Goal: Task Accomplishment & Management: Use online tool/utility

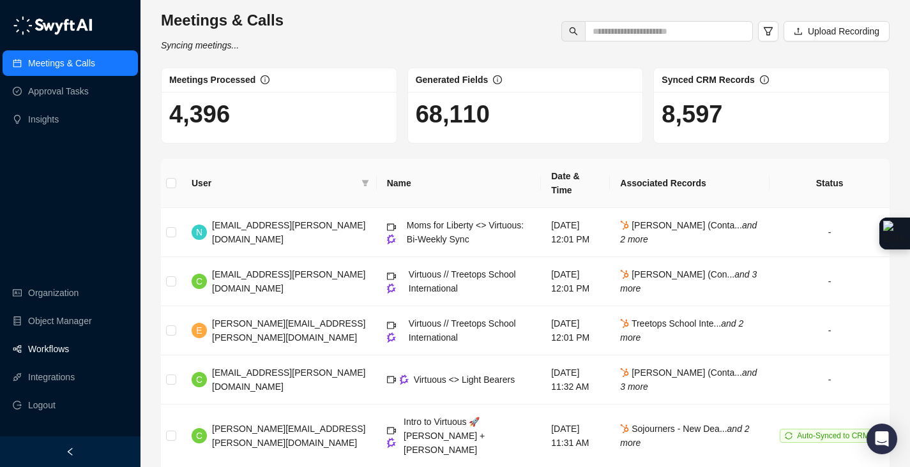
click at [69, 349] on link "Workflows" at bounding box center [48, 349] width 41 height 26
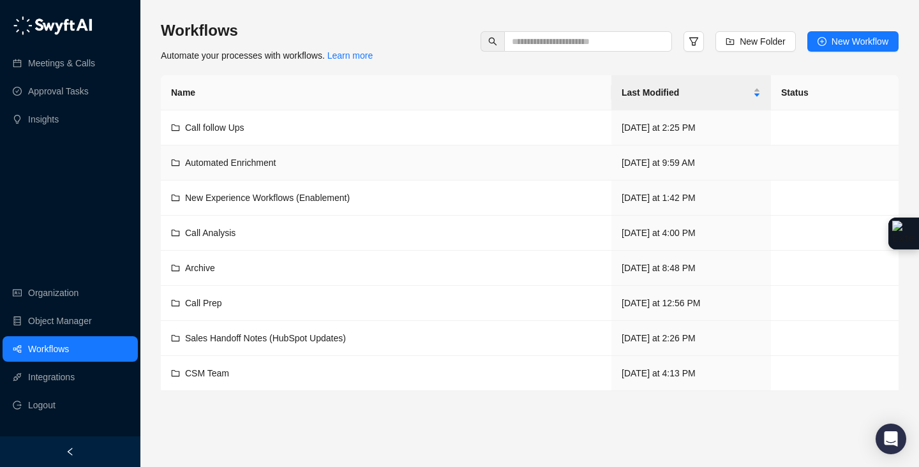
click at [252, 166] on span "Automated Enrichment" at bounding box center [230, 163] width 91 height 10
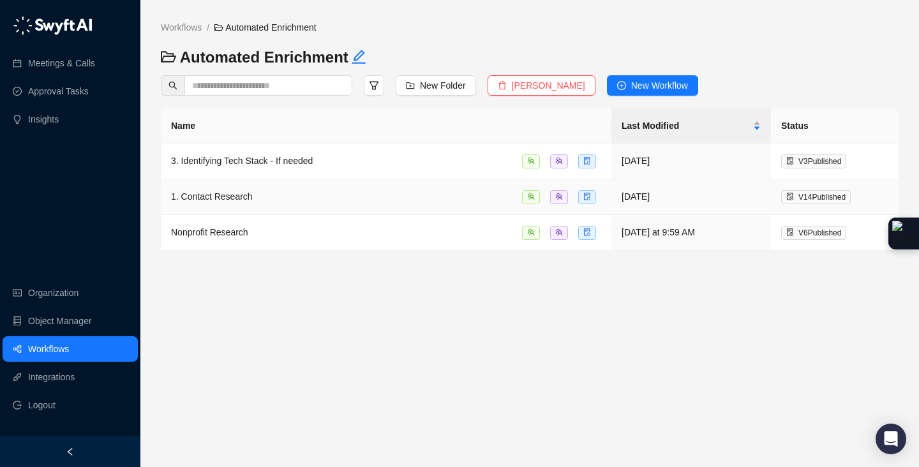
click at [239, 203] on div "1. Contact Research" at bounding box center [212, 197] width 82 height 14
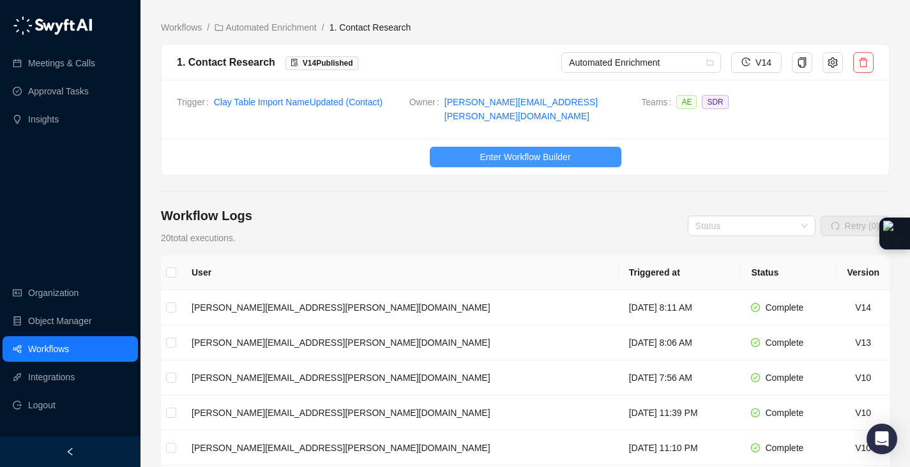
click at [561, 150] on span "Enter Workflow Builder" at bounding box center [524, 157] width 91 height 14
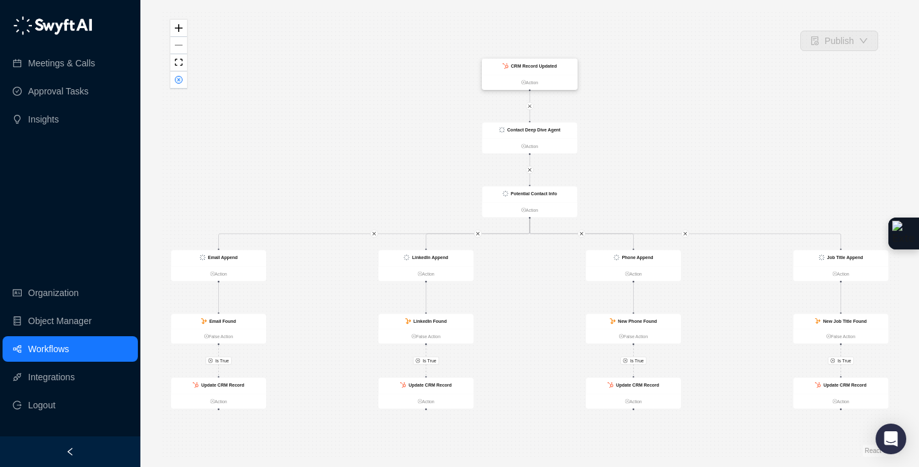
click at [570, 66] on div "CRM Record Updated" at bounding box center [530, 67] width 95 height 16
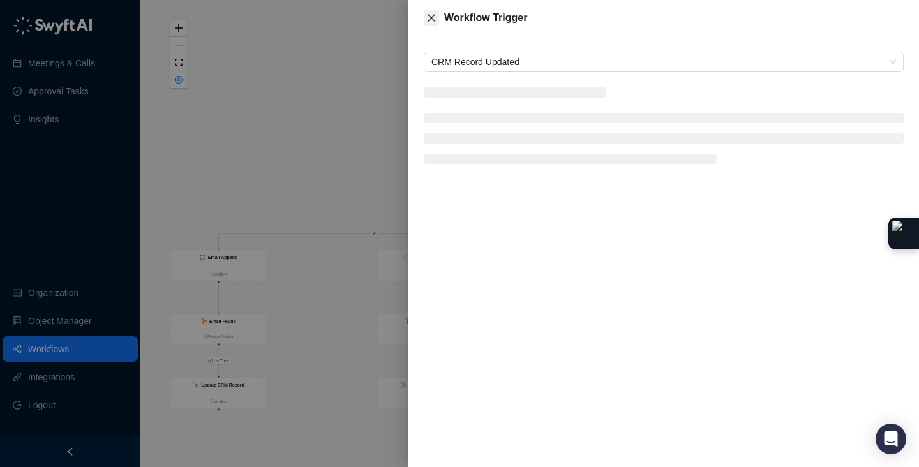
click at [432, 17] on icon "close" at bounding box center [432, 18] width 8 height 8
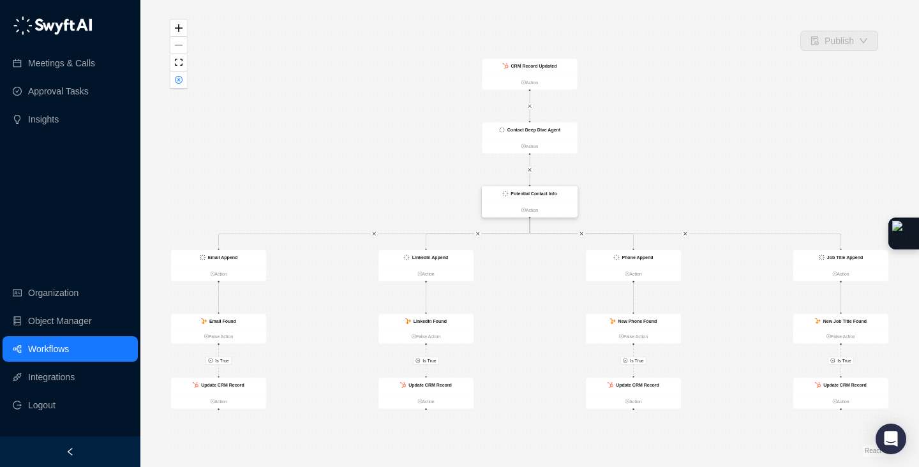
click at [555, 192] on strong "Potential Contact Info" at bounding box center [534, 194] width 46 height 5
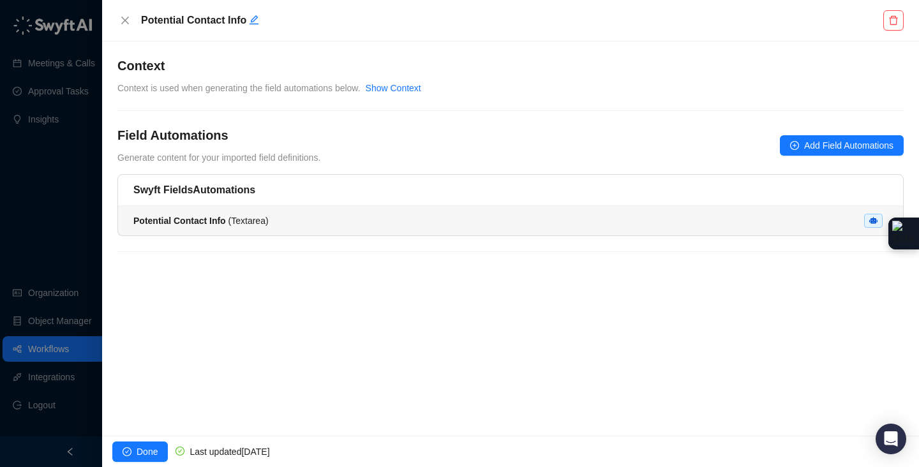
click at [335, 214] on div "Potential Contact Info ( Textarea )" at bounding box center [510, 221] width 755 height 14
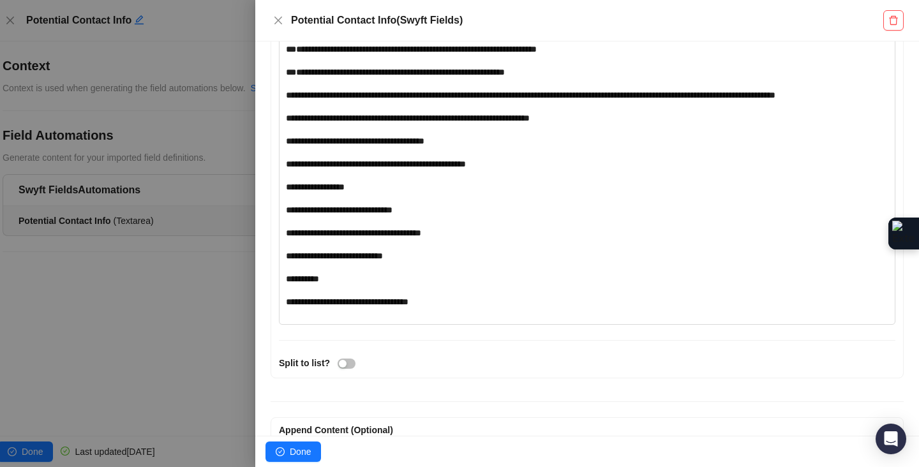
scroll to position [831, 0]
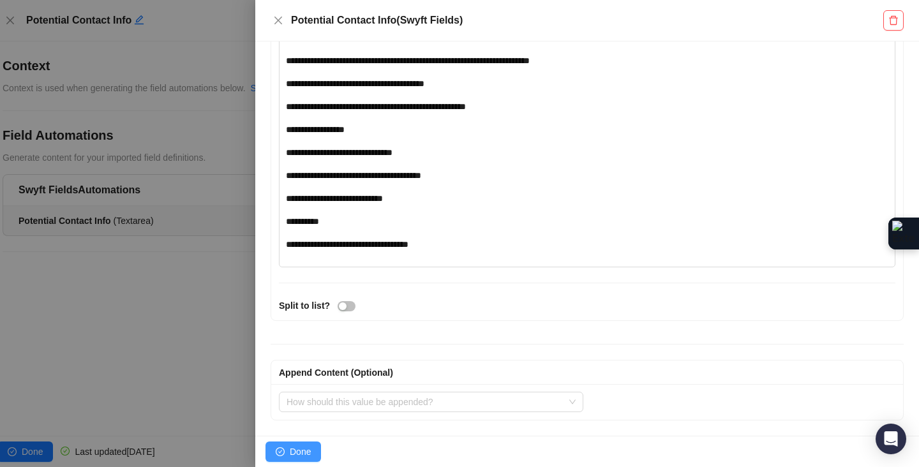
click at [303, 446] on span "Done" at bounding box center [300, 452] width 21 height 14
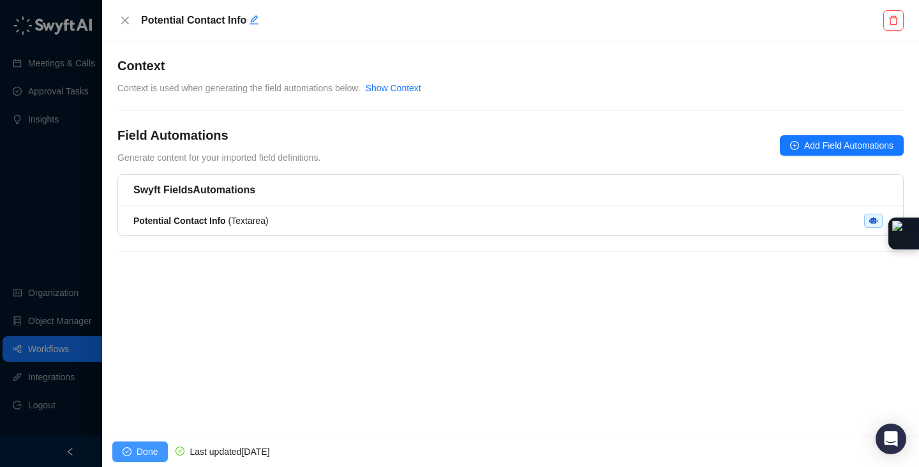
click at [151, 445] on span "Done" at bounding box center [147, 452] width 21 height 14
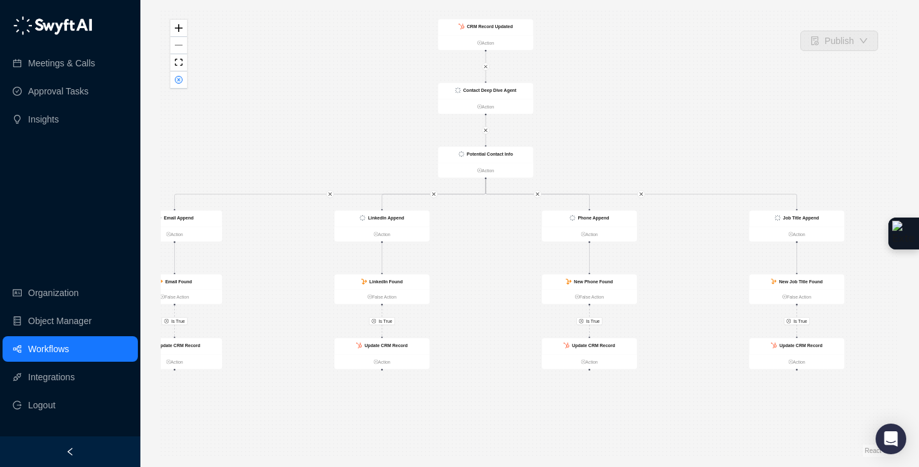
drag, startPoint x: 760, startPoint y: 193, endPoint x: 717, endPoint y: 153, distance: 58.3
click at [717, 154] on div "Is True Is True Is True Is True Contact Deep Dive Agent Action Potential Contac…" at bounding box center [530, 233] width 738 height 447
